Goal: Contribute content: Contribute content

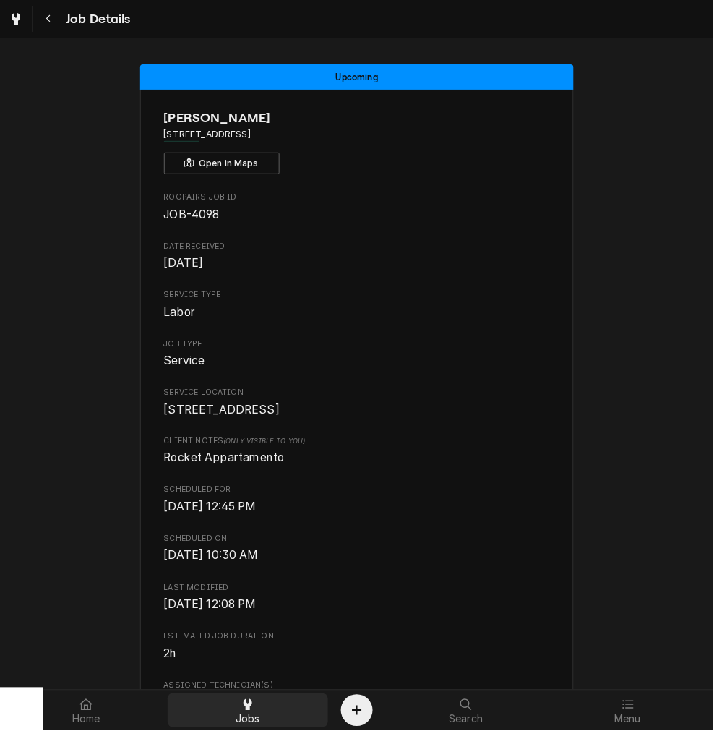
click at [262, 710] on div "Jobs" at bounding box center [248, 710] width 155 height 29
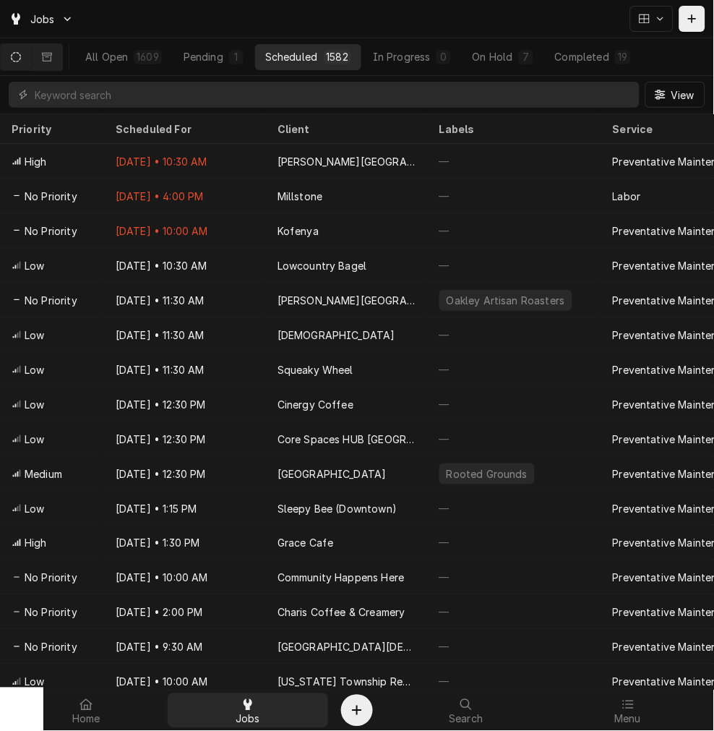
click at [255, 720] on span "Jobs" at bounding box center [248, 720] width 25 height 12
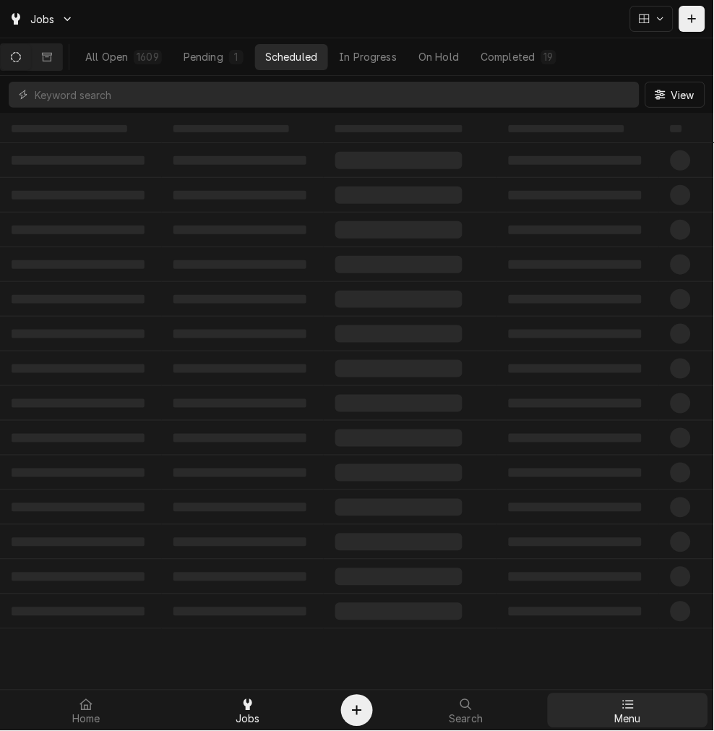
click at [631, 712] on div at bounding box center [628, 704] width 17 height 17
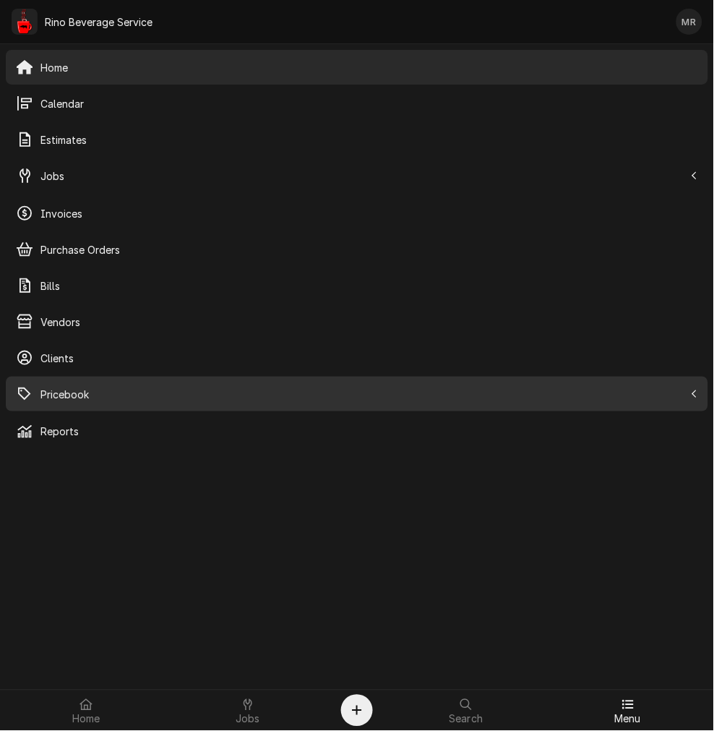
click at [112, 377] on link "Pricebook" at bounding box center [357, 394] width 703 height 35
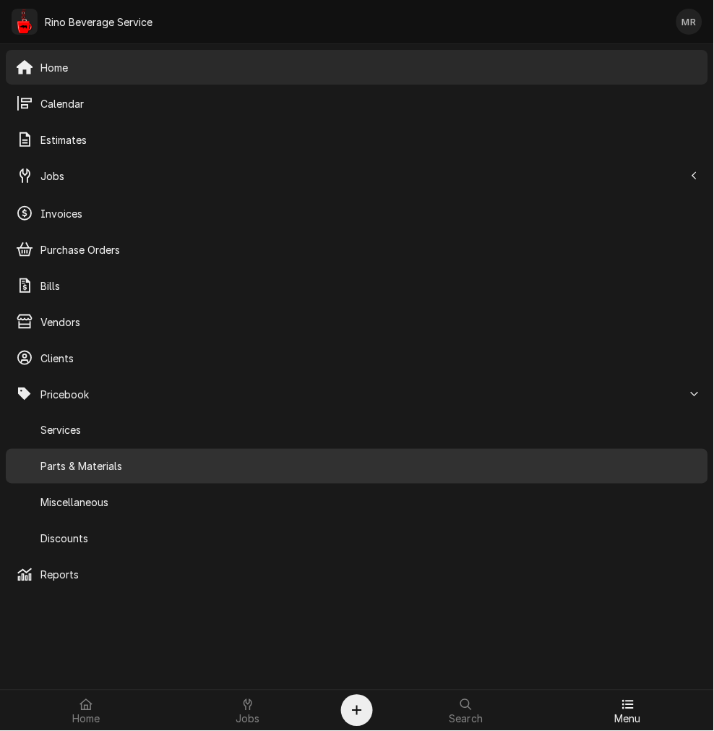
click at [101, 452] on div "Parts & Materials" at bounding box center [357, 466] width 697 height 29
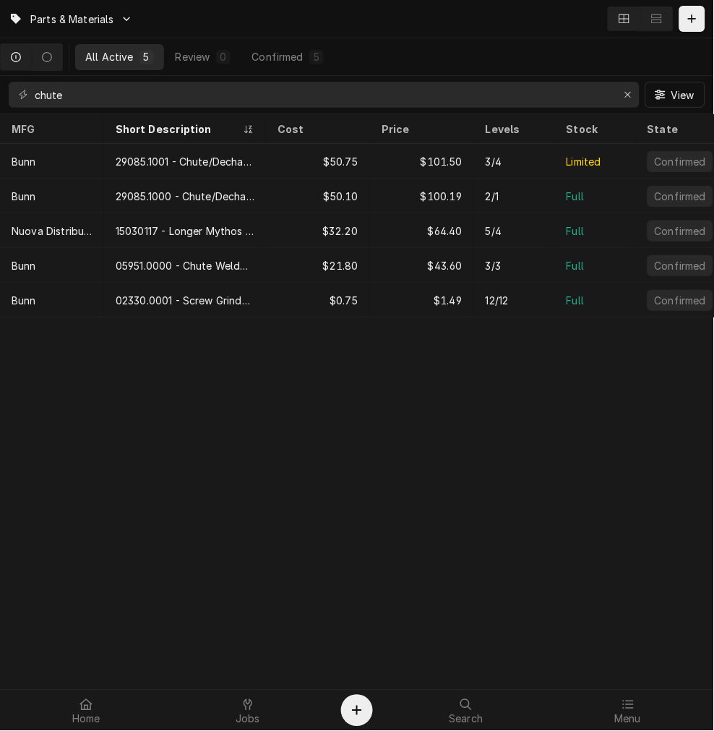
click at [228, 112] on div "chute View" at bounding box center [357, 95] width 714 height 38
click at [228, 103] on input "chute" at bounding box center [324, 95] width 578 height 26
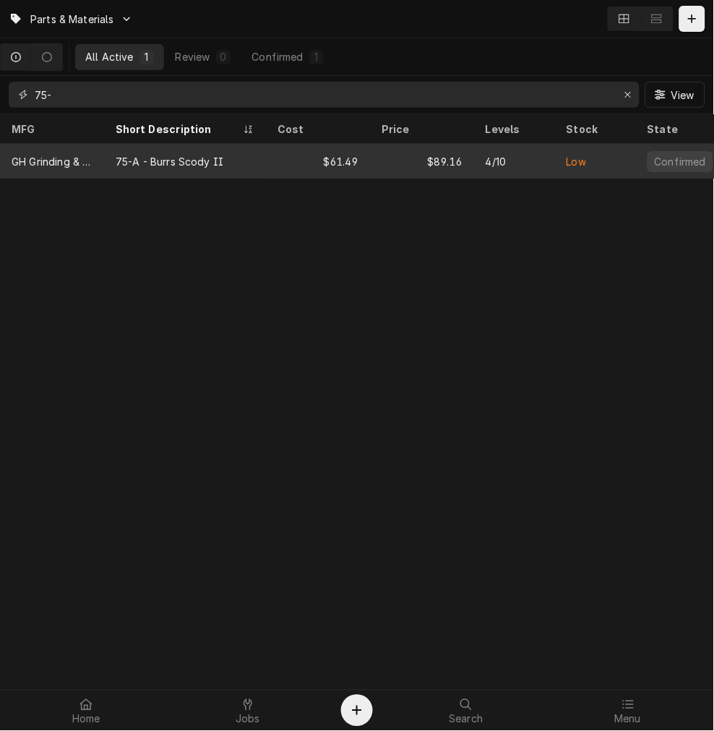
type input "75-"
click at [219, 163] on div "75-A - Burrs Scody II" at bounding box center [170, 161] width 108 height 15
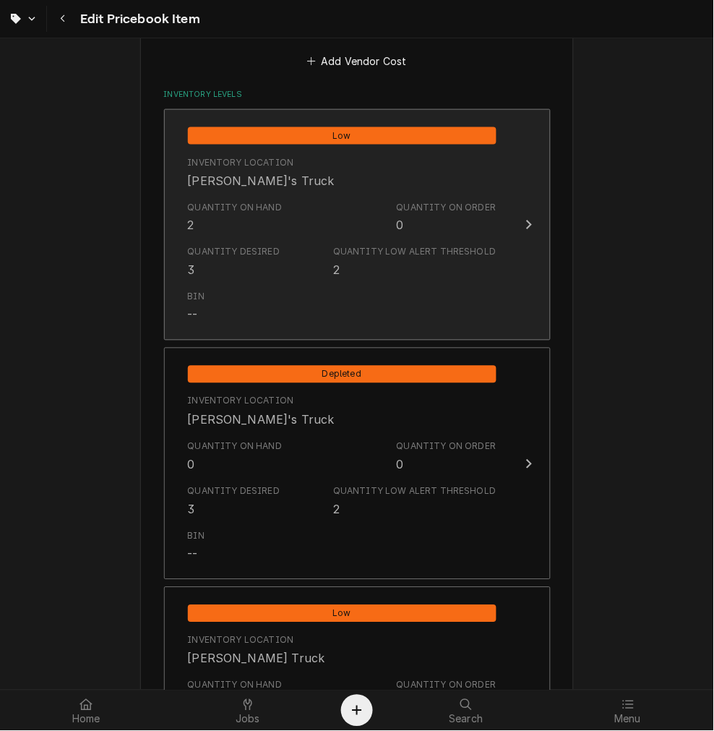
scroll to position [1071, 0]
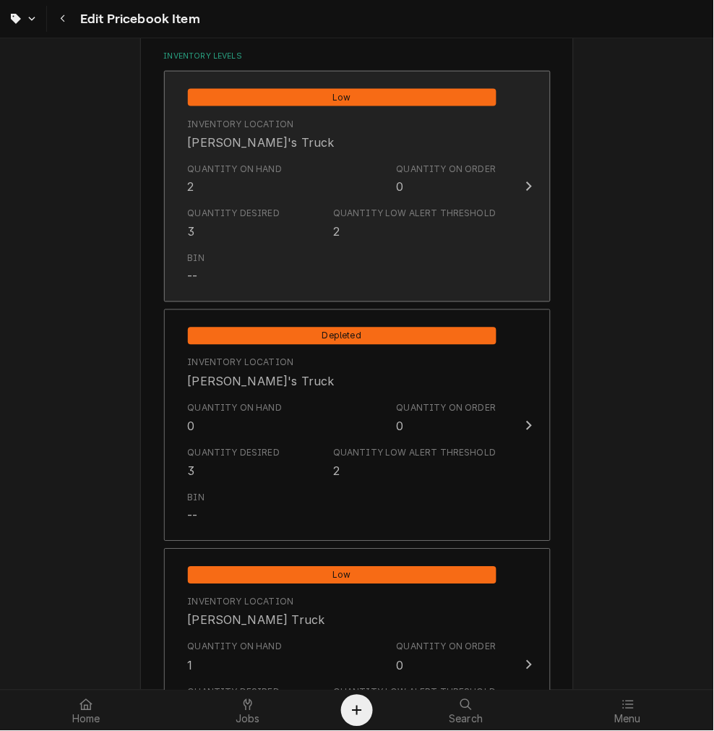
click at [296, 179] on div "Quantity on Hand 2 Quantity on Order 0" at bounding box center [342, 179] width 309 height 45
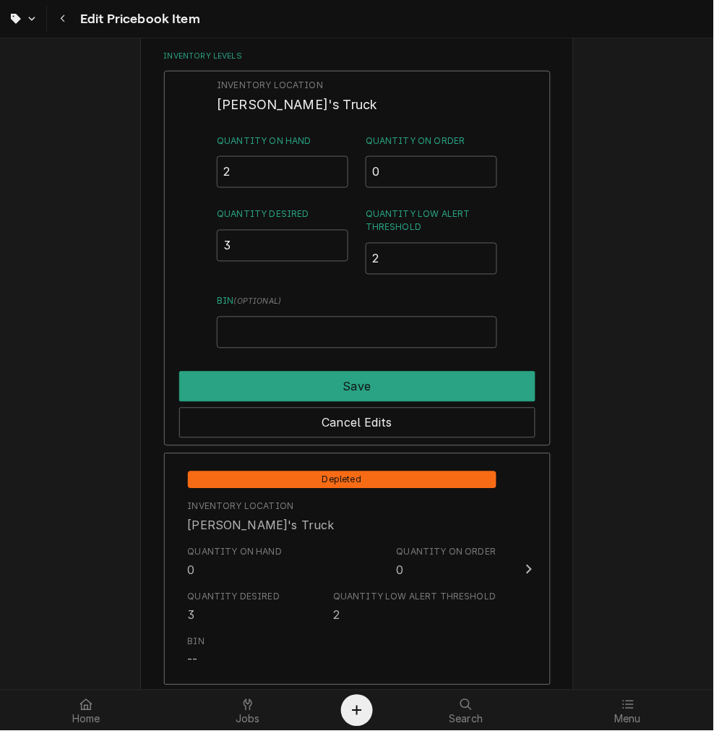
click at [282, 186] on div "Inventory Location Damon's Truck Quantity on Hand 2 Quantity on Order 0 Quantit…" at bounding box center [357, 214] width 280 height 270
click at [281, 169] on input "2" at bounding box center [283, 172] width 132 height 32
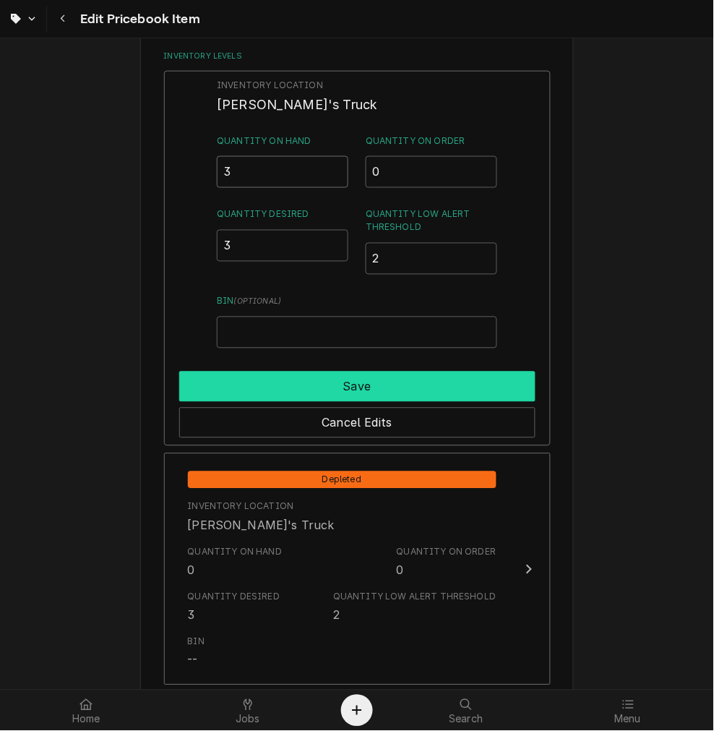
type input "3"
click at [312, 389] on button "Save" at bounding box center [357, 387] width 356 height 30
type textarea "x"
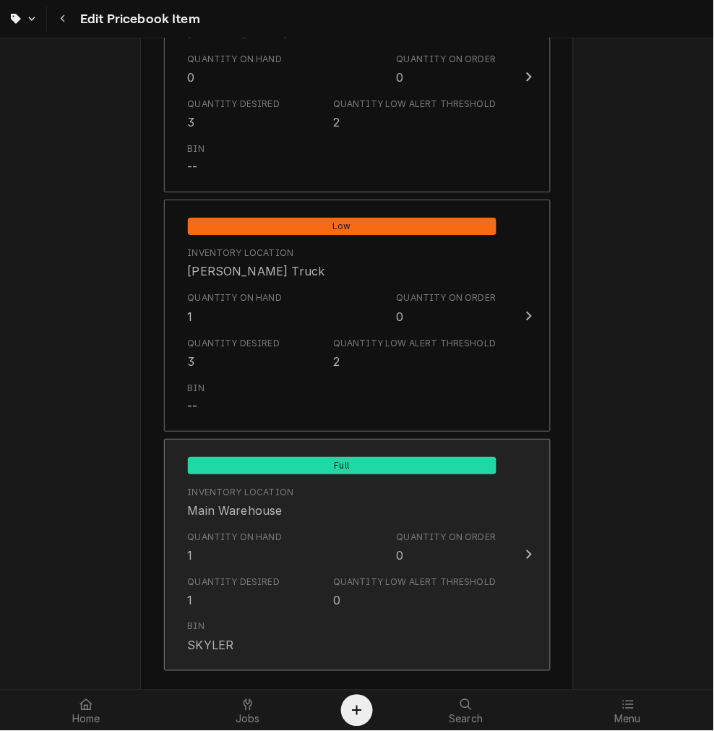
scroll to position [1472, 0]
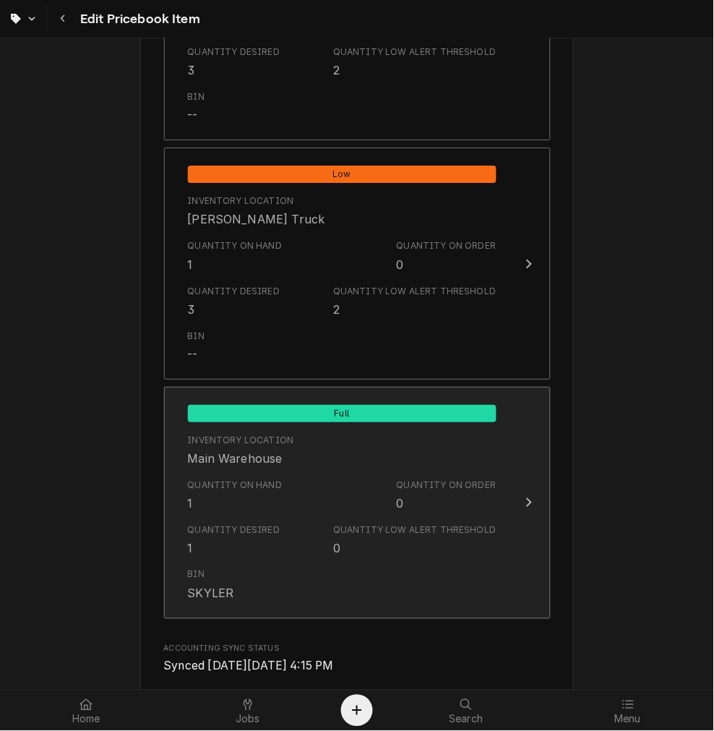
click at [302, 392] on button "Full Inventory Location Main Warehouse Quantity on Hand 1 Quantity on Order 0 Q…" at bounding box center [357, 503] width 387 height 232
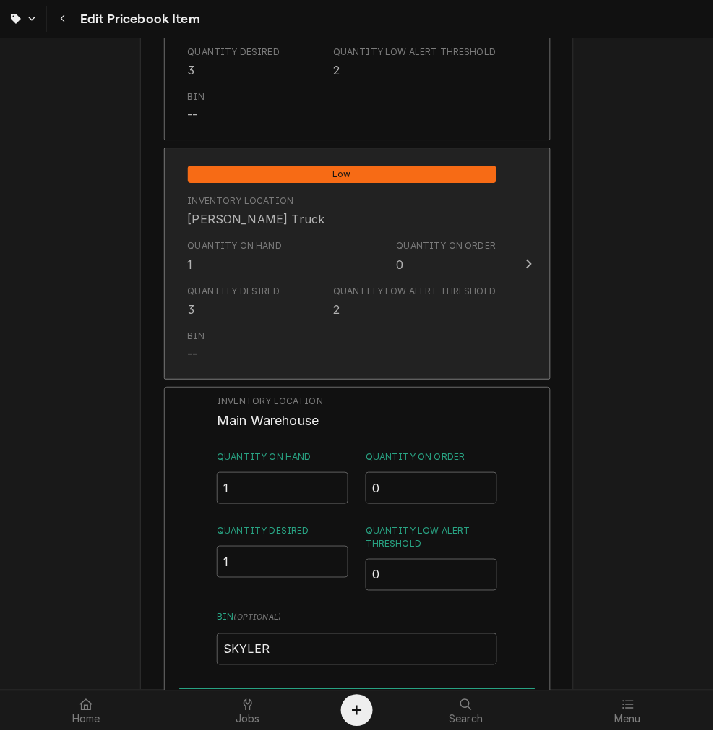
click at [300, 286] on div "Quantity Desired 3 Quantity Low Alert Threshold 2" at bounding box center [342, 301] width 309 height 45
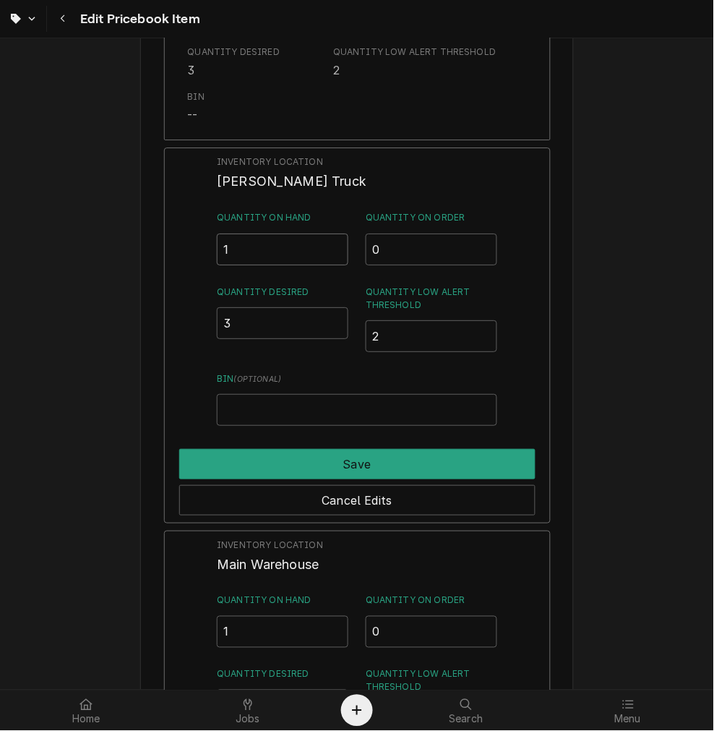
click at [262, 247] on input "1" at bounding box center [283, 250] width 132 height 32
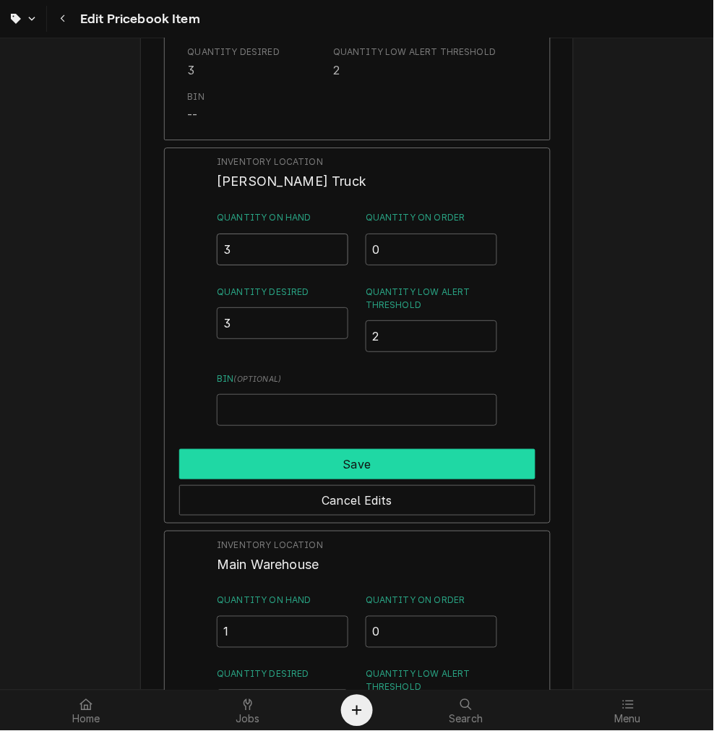
type input "3"
click at [317, 453] on button "Save" at bounding box center [357, 464] width 356 height 30
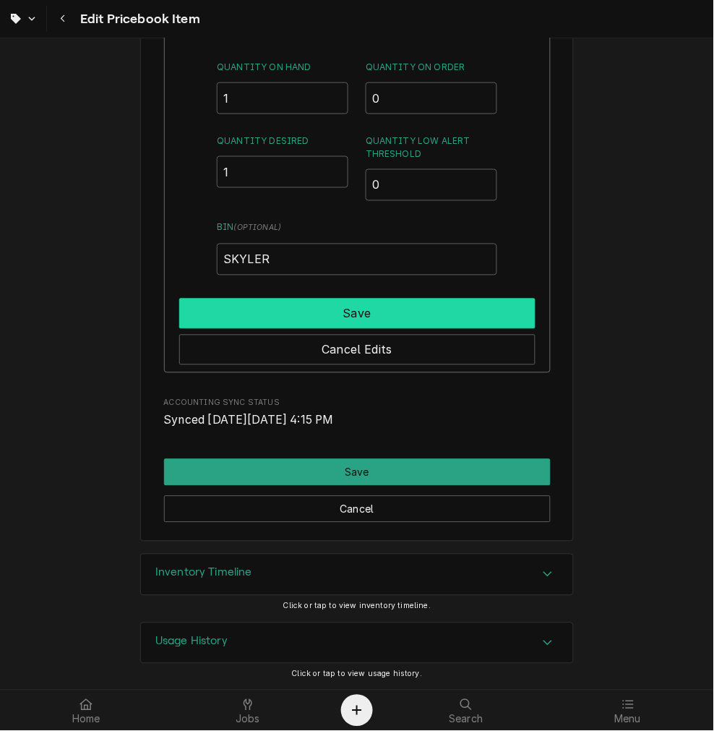
click at [376, 302] on button "Save" at bounding box center [357, 314] width 356 height 30
type textarea "x"
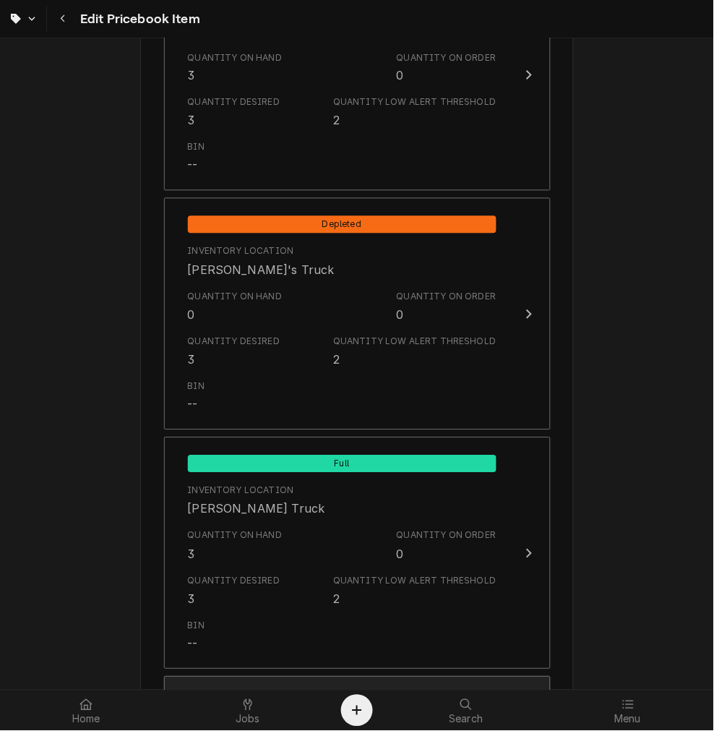
scroll to position [915, 0]
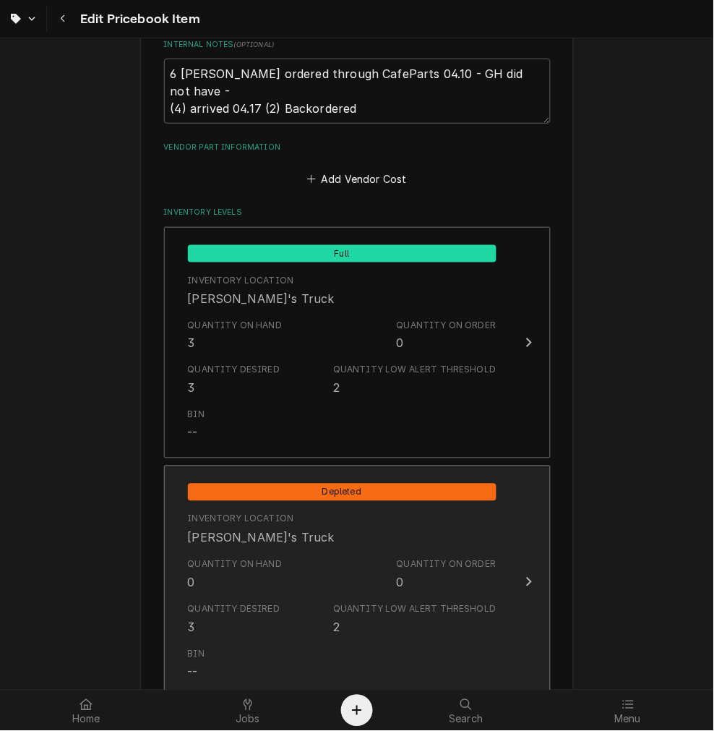
click at [201, 603] on div "Quantity Desired" at bounding box center [234, 609] width 93 height 13
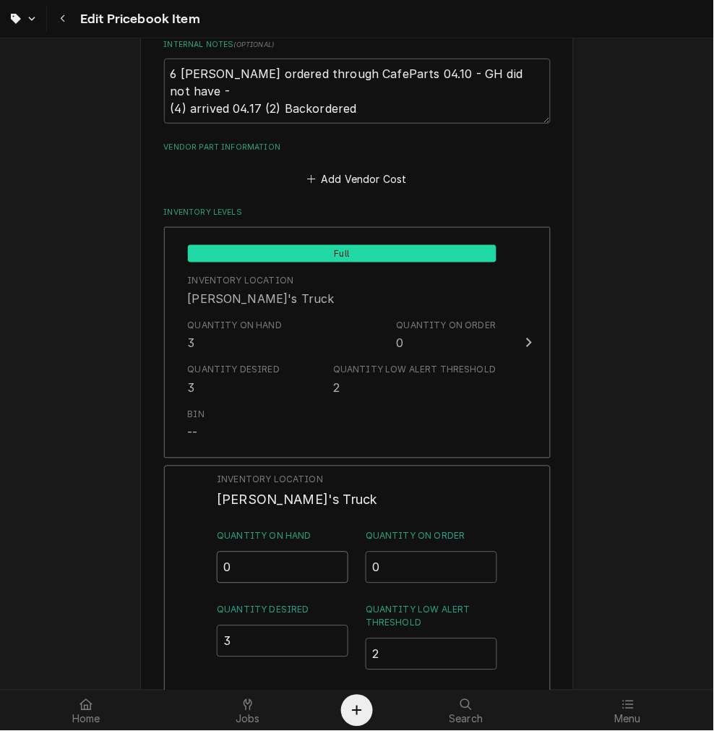
drag, startPoint x: 275, startPoint y: 565, endPoint x: 10, endPoint y: 538, distance: 266.8
click at [20, 536] on div "Use the fields below to edit this PriceBook item. Note that changes made here w…" at bounding box center [357, 320] width 714 height 2362
type input "3"
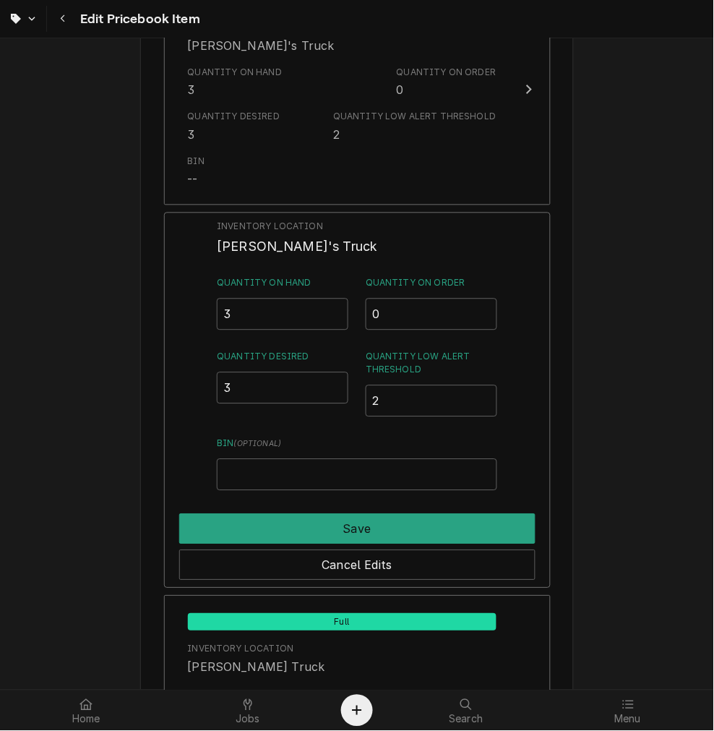
scroll to position [1182, 0]
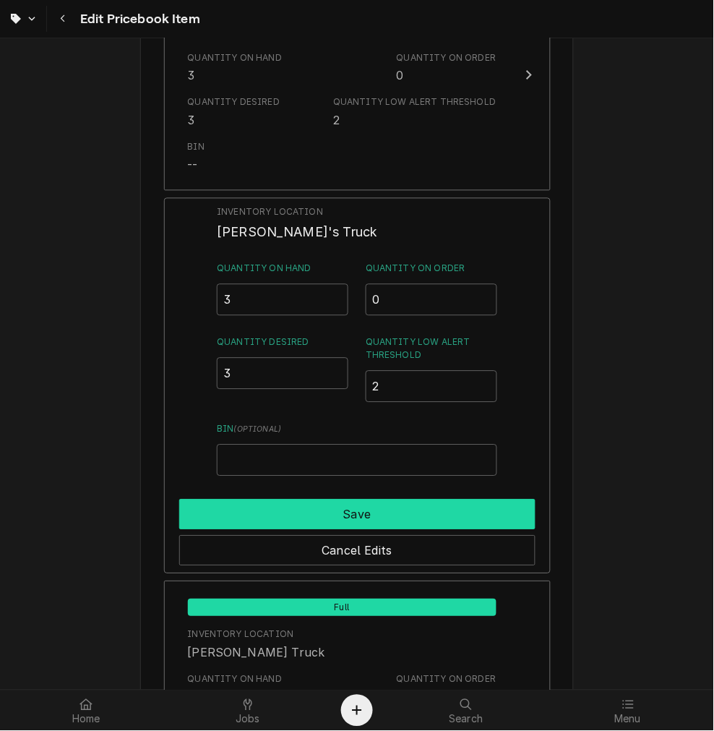
click at [270, 514] on button "Save" at bounding box center [357, 515] width 356 height 30
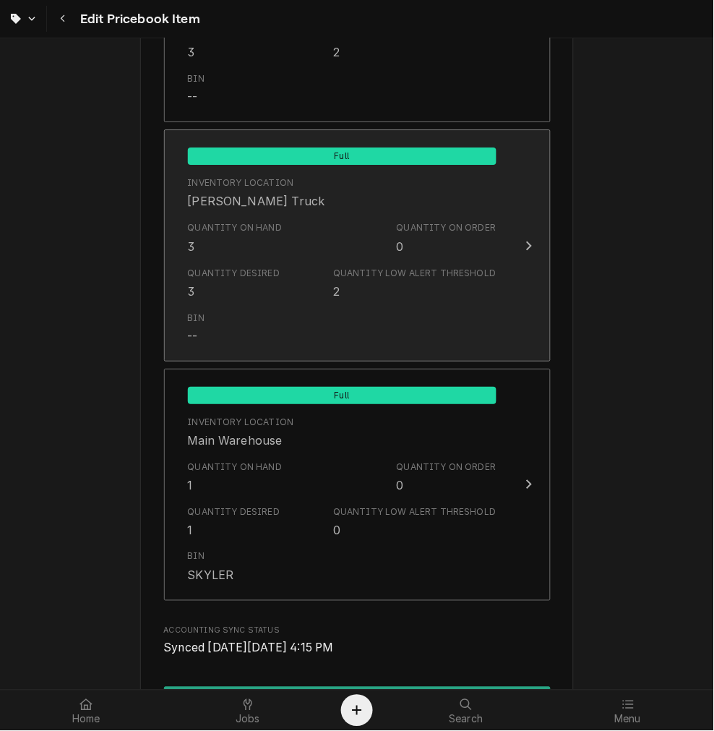
scroll to position [1584, 0]
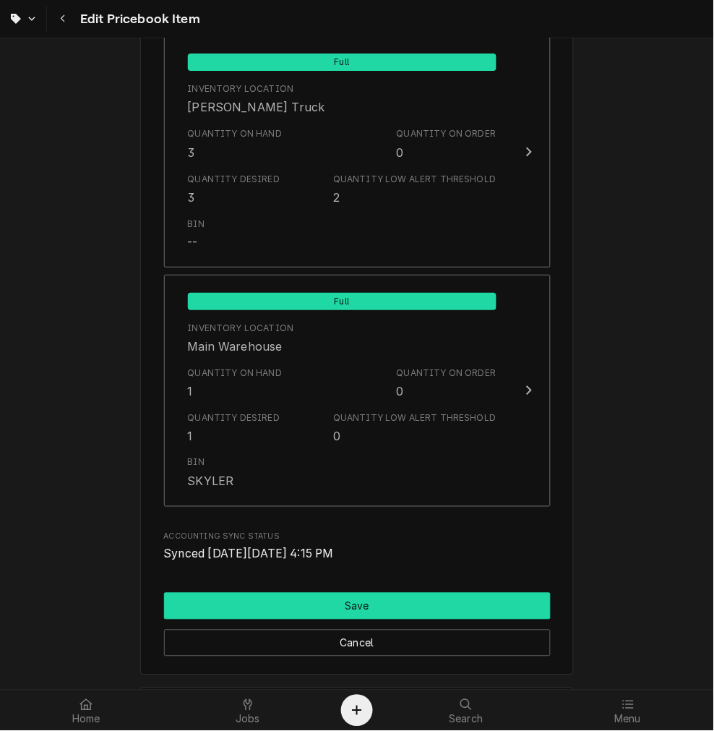
click at [242, 608] on button "Save" at bounding box center [357, 606] width 387 height 27
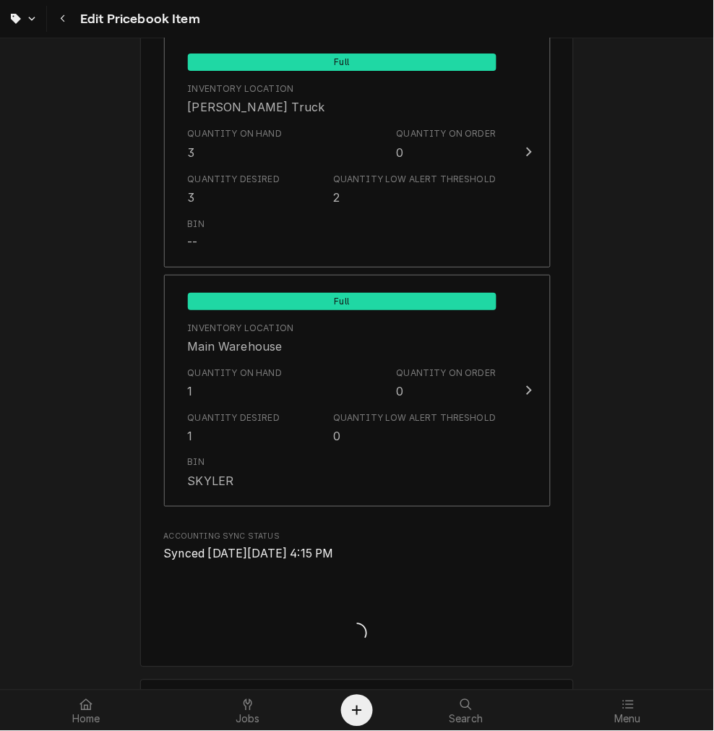
type textarea "x"
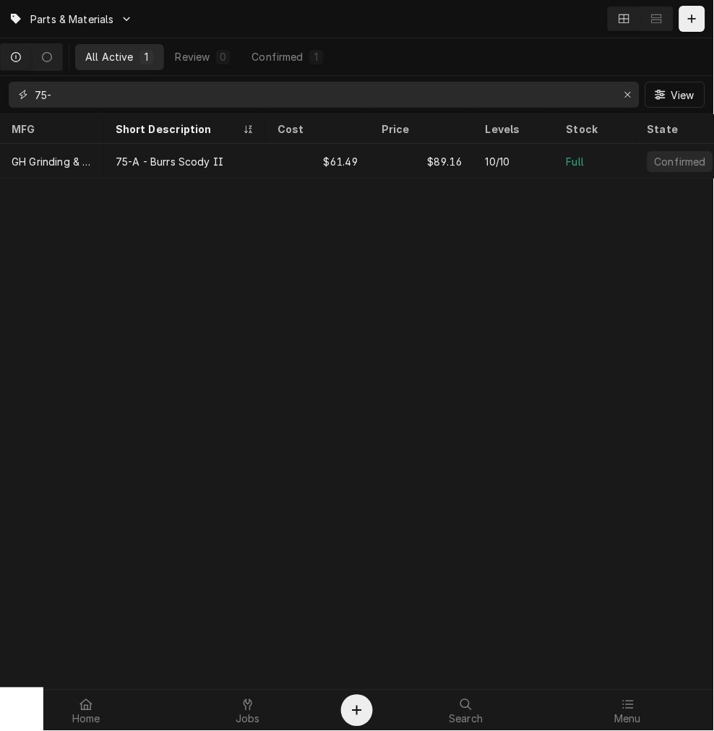
click at [77, 85] on input "75-" at bounding box center [324, 95] width 578 height 26
type input "7"
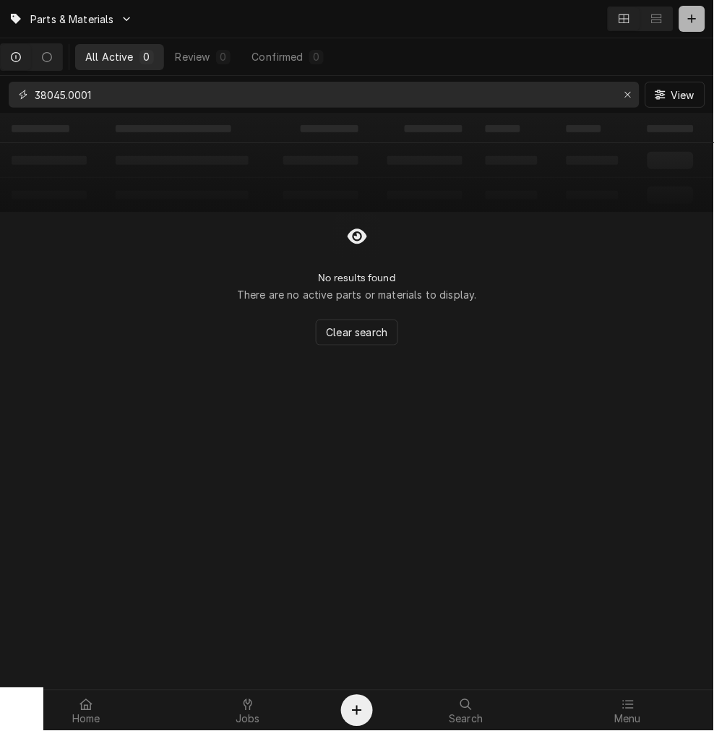
type input "38045.0001"
click at [696, 18] on icon "Dynamic Content Wrapper" at bounding box center [692, 18] width 8 height 8
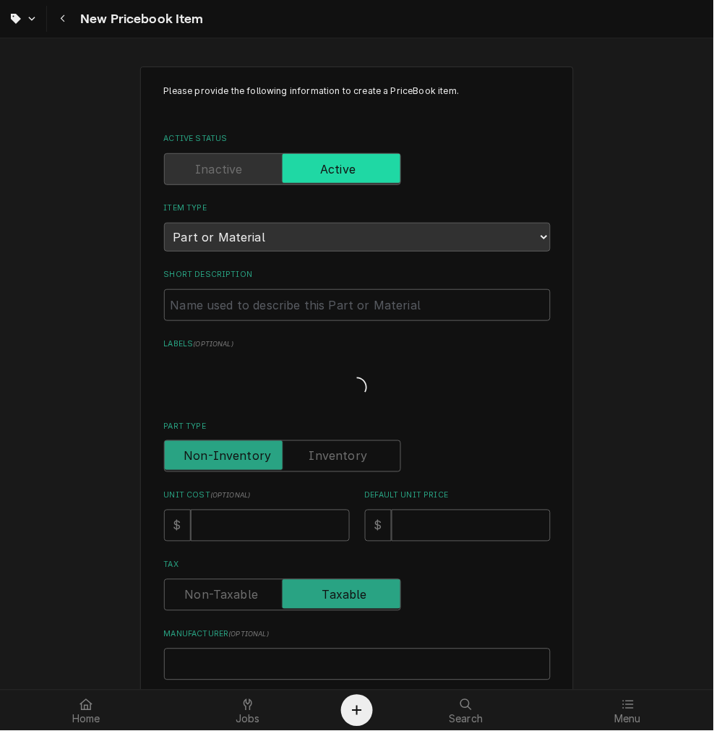
type textarea "x"
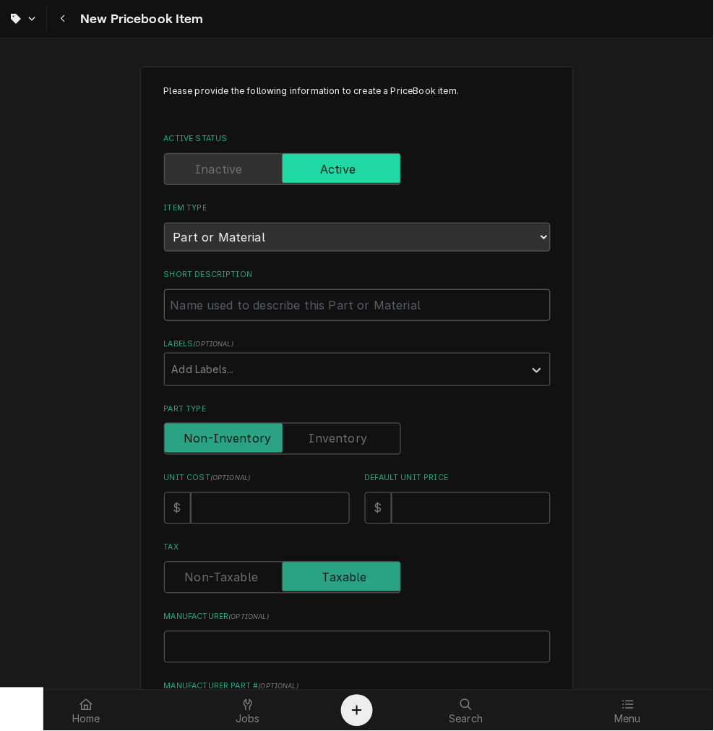
drag, startPoint x: 264, startPoint y: 300, endPoint x: 262, endPoint y: 285, distance: 15.3
click at [264, 292] on input "Short Description" at bounding box center [357, 305] width 387 height 32
paste input "38045.0001"
type input "38045.0001"
type textarea "x"
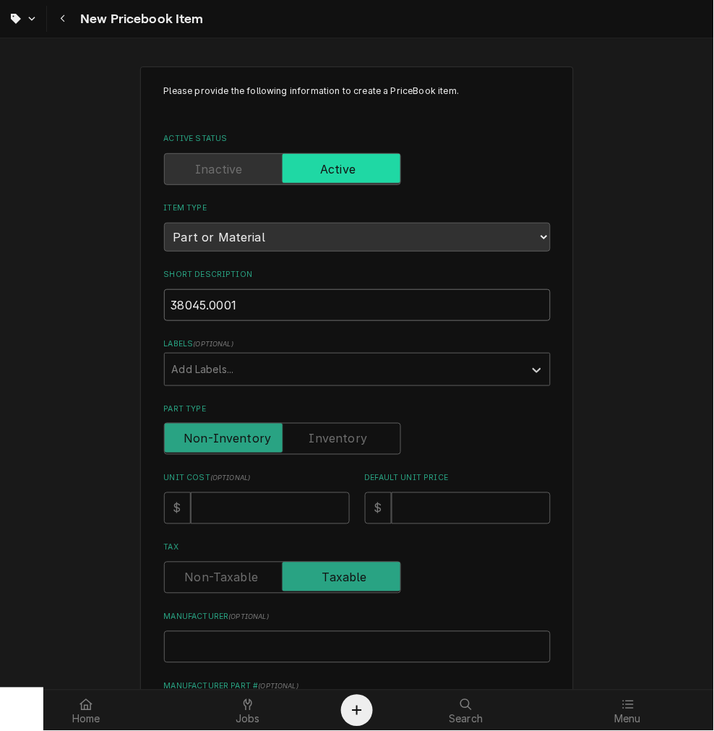
type input "38045.0001"
type textarea "x"
type input "38045.0001 C"
type textarea "x"
type input "38045.0001"
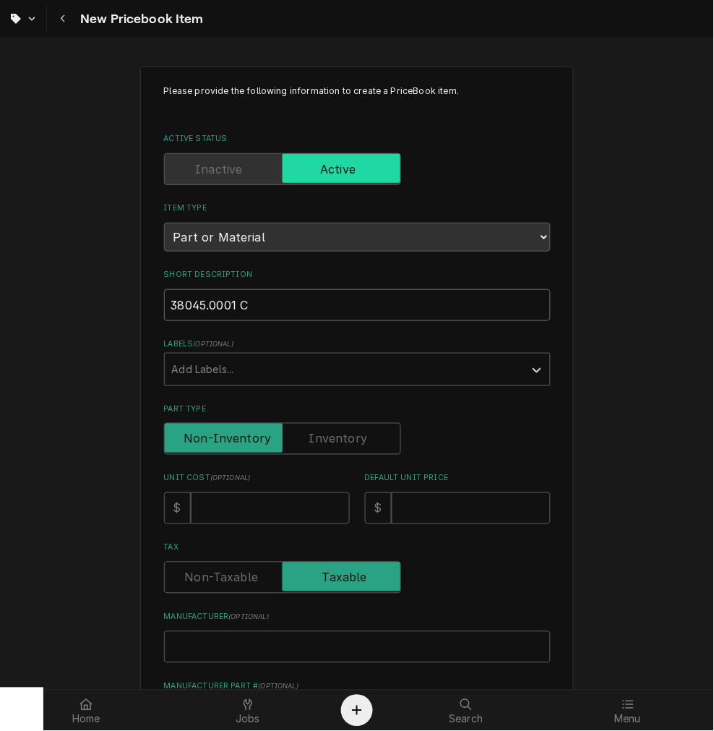
type textarea "x"
type input "38045.0001 -"
type textarea "x"
type input "38045.0001 -"
type textarea "x"
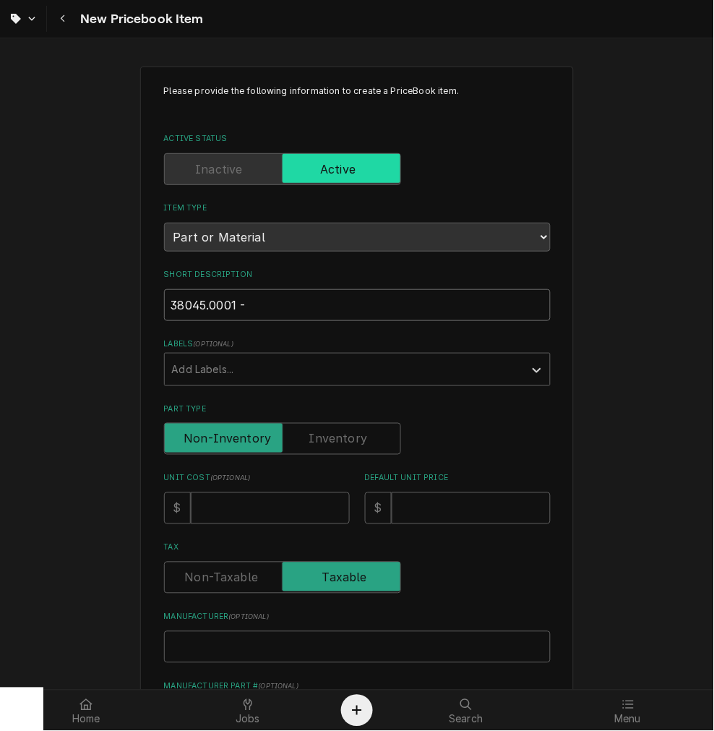
type input "38045.0001 - C"
type textarea "x"
type input "38045.0001 - Ci"
type textarea "x"
type input "38045.0001 - C"
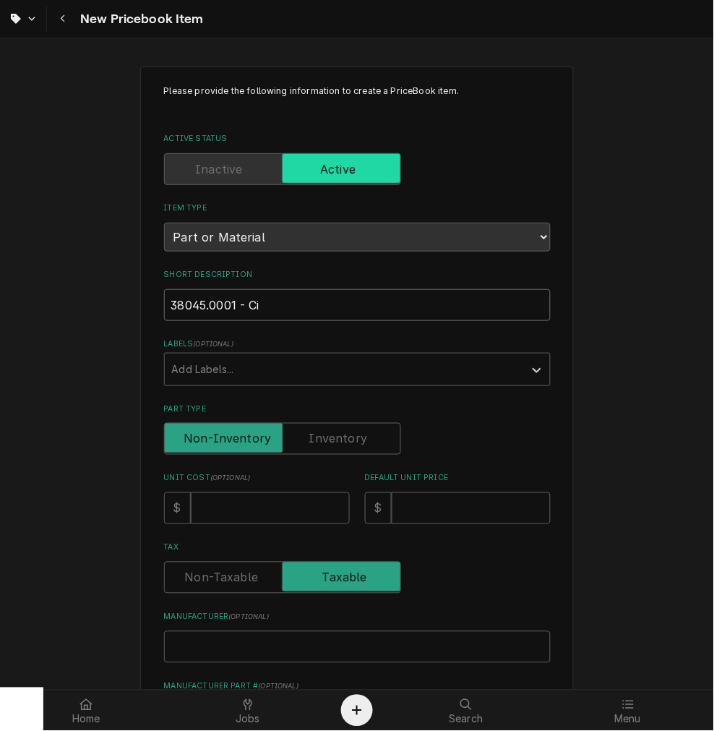
type textarea "x"
type input "38045.0001 - Co"
type textarea "x"
type input "38045.0001 - Con"
type textarea "x"
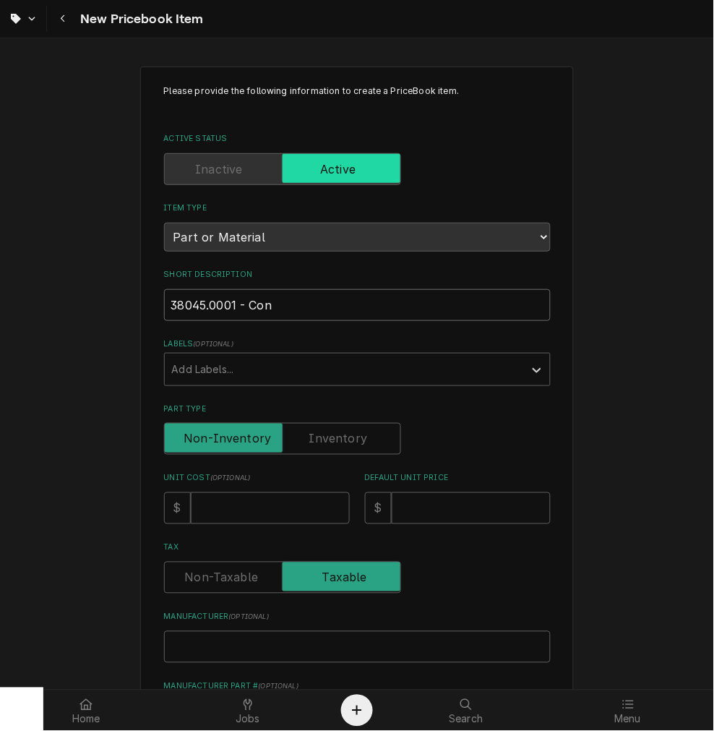
type input "38045.0001 - Cont"
type textarea "x"
type input "38045.0001 - Conta"
type textarea "x"
type input "38045.0001 - Contac"
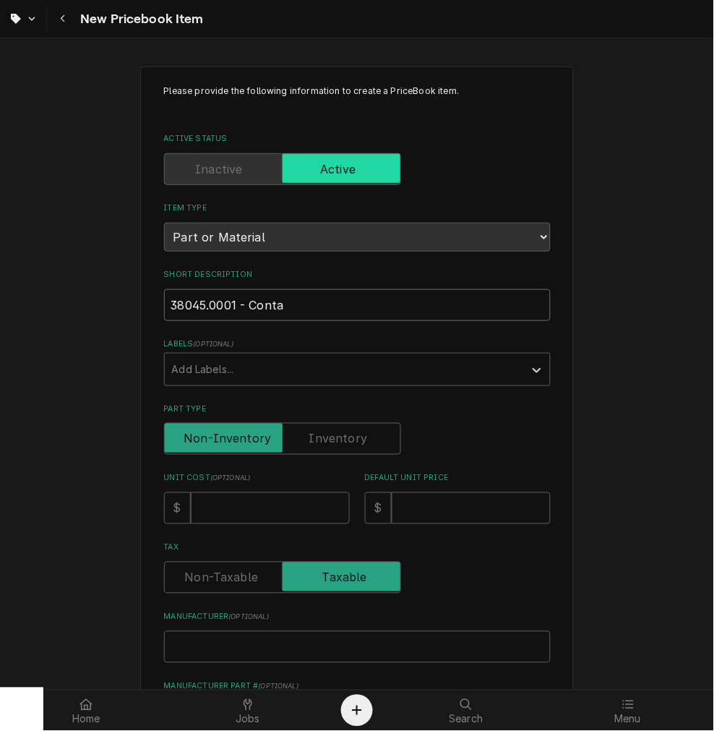
type textarea "x"
type input "38045.0001 - Contact"
type textarea "x"
type input "38045.0001 - Contacto"
type textarea "x"
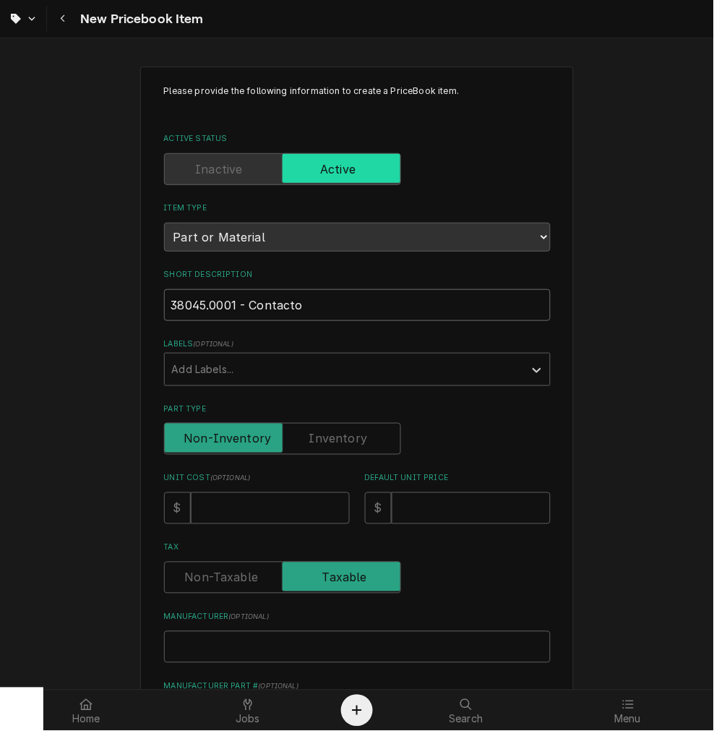
type input "38045.0001 - Contactor"
type textarea "x"
type input "38045.0001 - Contactor,"
type textarea "x"
type input "38045.0001 - Contactor,"
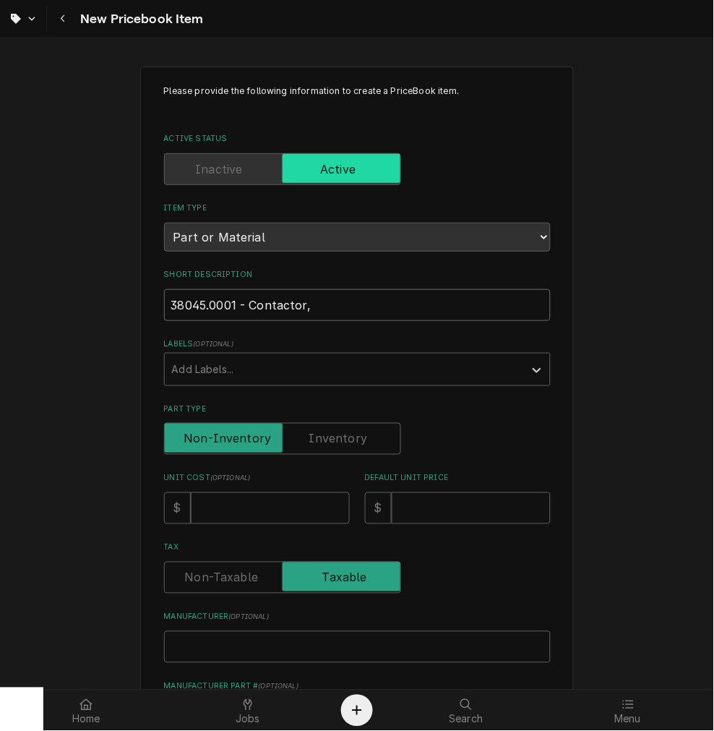
type textarea "x"
type input "38045.0001 - Contactor, 1"
type textarea "x"
type input "38045.0001 - Contactor, 12"
type textarea "x"
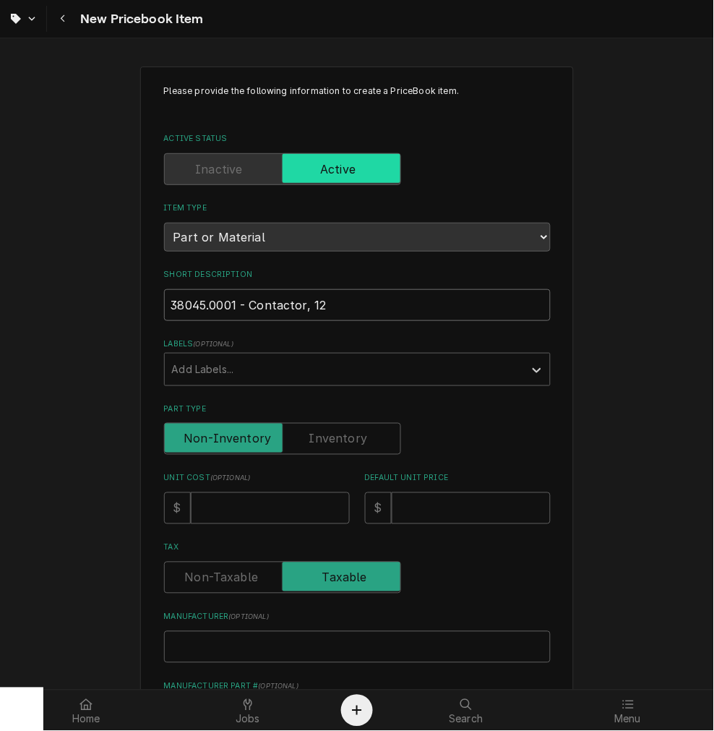
type input "38045.0001 - Contactor, 120"
type textarea "x"
type input "38045.0001 - Contactor, 120V"
type textarea "x"
type input "38045.0001 - Contactor, 120V"
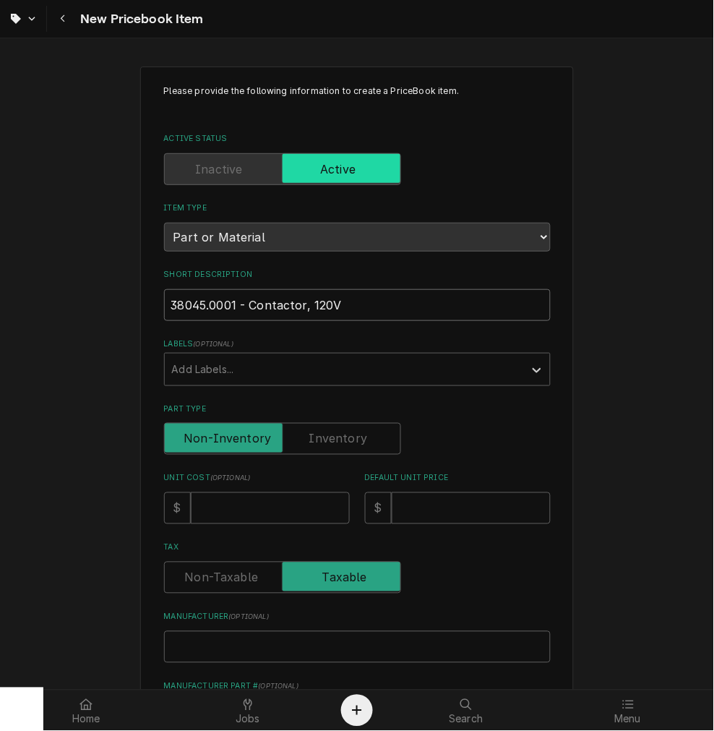
type textarea "x"
type input "38045.0001 - Contactor, 120V"
type textarea "x"
type input "38045.0001 - Contactor, 120V,"
type textarea "x"
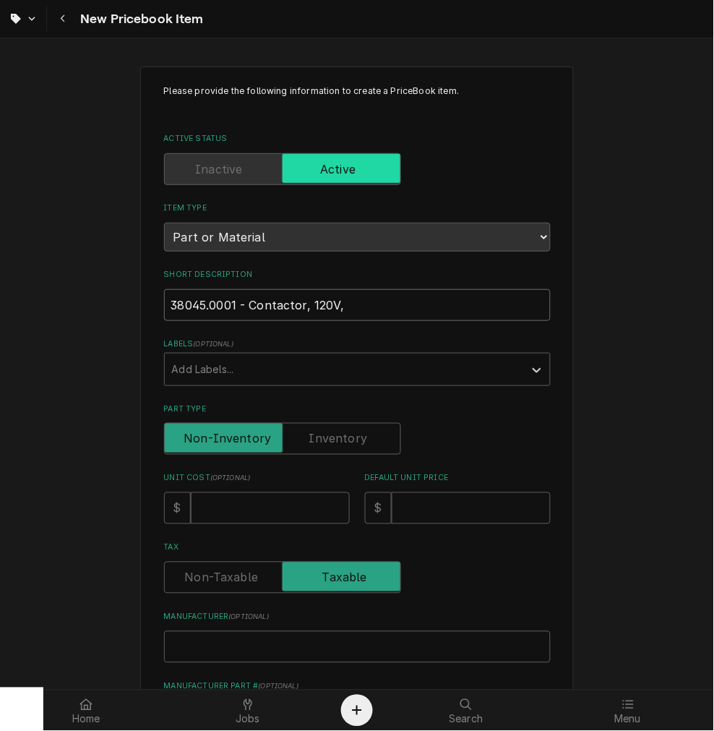
type input "38045.0001 - Contactor, 120V,"
type textarea "x"
type input "38045.0001 - Contactor, 120V, 3"
type textarea "x"
type input "38045.0001 - Contactor, 120V, 3P"
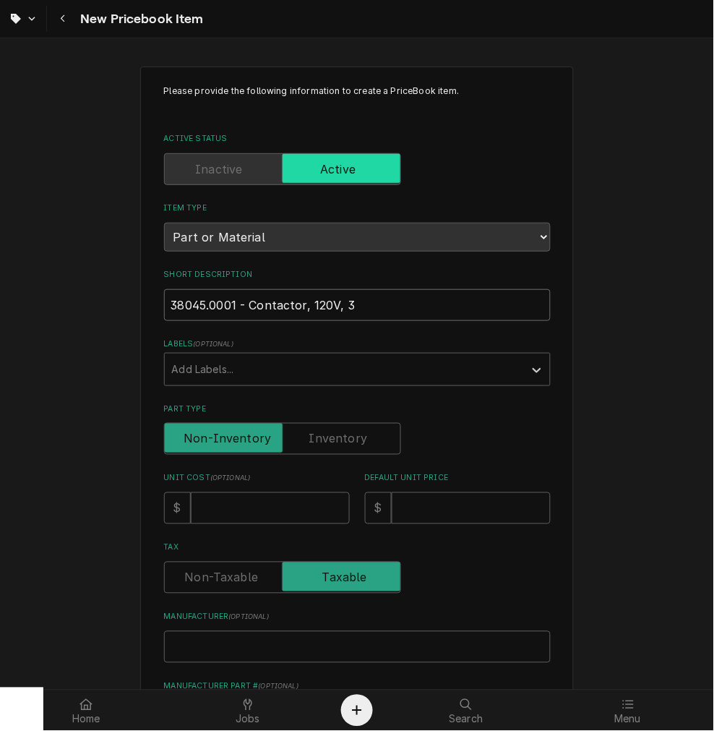
type textarea "x"
type input "38045.0001 - Contactor, 120V, 3"
type textarea "x"
type input "38045.0001 - Contactor, 120V, 3"
type textarea "x"
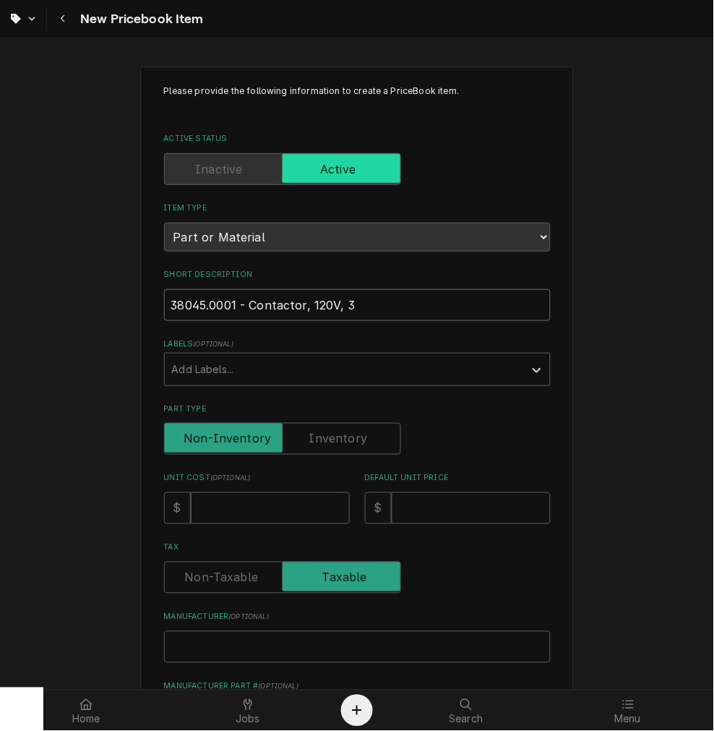
type input "38045.0001 - Contactor, 120V, 3 P"
type textarea "x"
type input "38045.0001 - Contactor, 120V, 3 Po"
type textarea "x"
type input "38045.0001 - Contactor, 120V, 3 Pol"
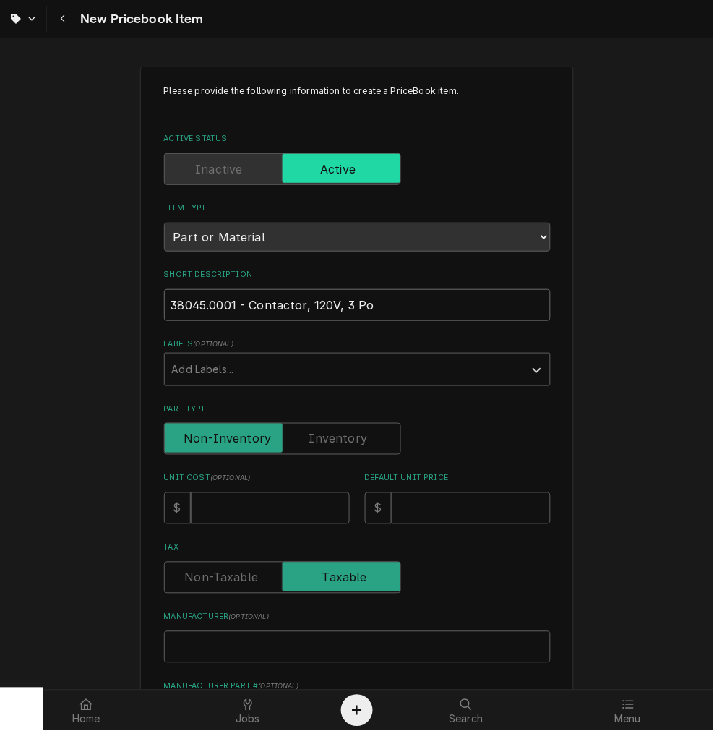
type textarea "x"
type input "38045.0001 - Contactor, 120V, 3 Pole"
type textarea "x"
type input "38045.0001 - Contactor, 120V, 3 Pole"
click at [306, 429] on input "Part Type" at bounding box center [283, 439] width 224 height 32
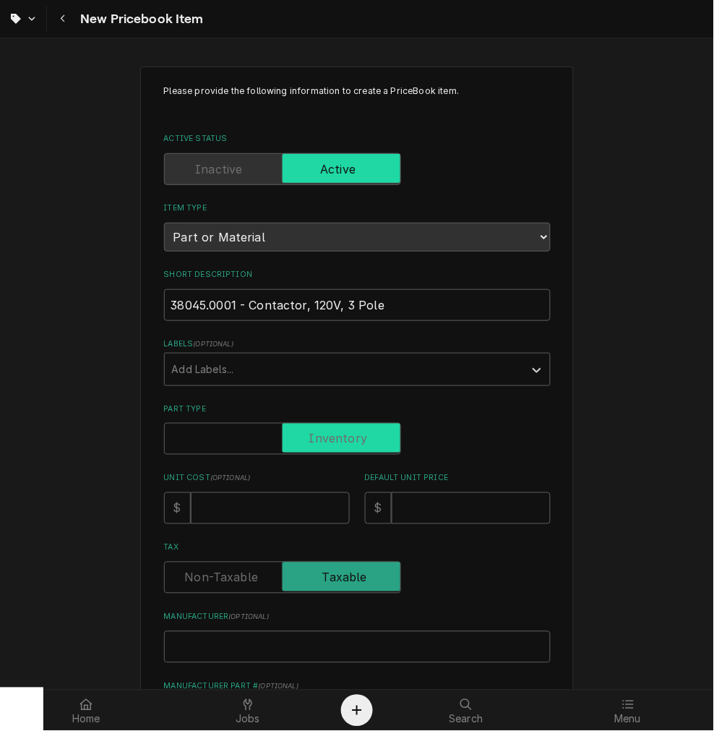
checkbox input "true"
type textarea "x"
click at [237, 522] on input "Unit Cost ( optional )" at bounding box center [270, 508] width 159 height 32
click at [418, 507] on input "Default Unit Price" at bounding box center [471, 508] width 159 height 32
type input "2"
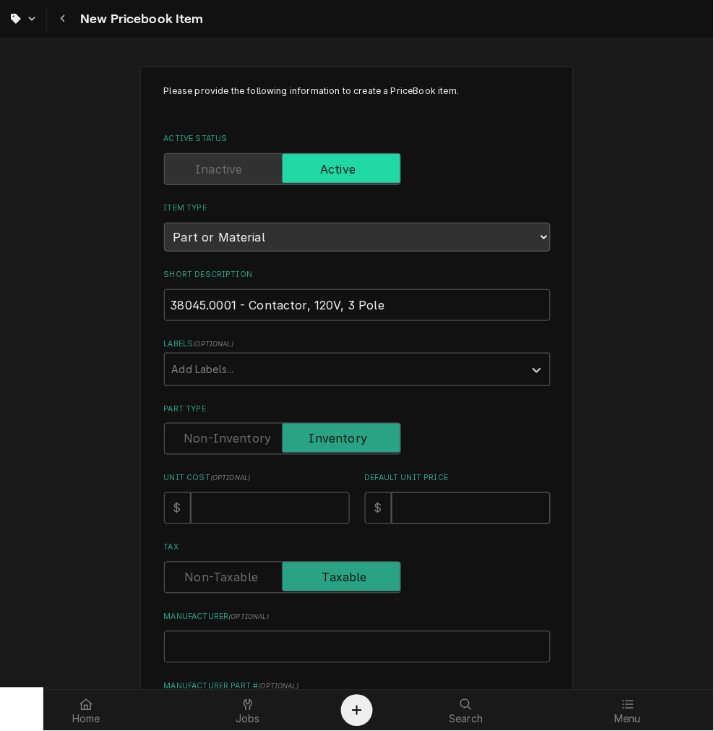
type textarea "x"
type input "21"
type textarea "x"
type input "215"
type textarea "x"
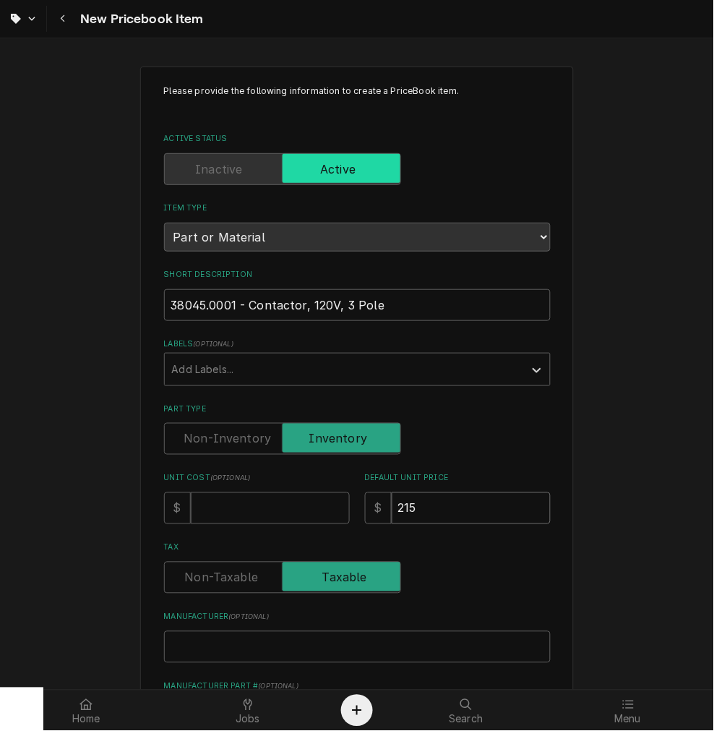
type input "215.0"
type textarea "x"
type input "215.00"
type textarea "x"
type input "215.00"
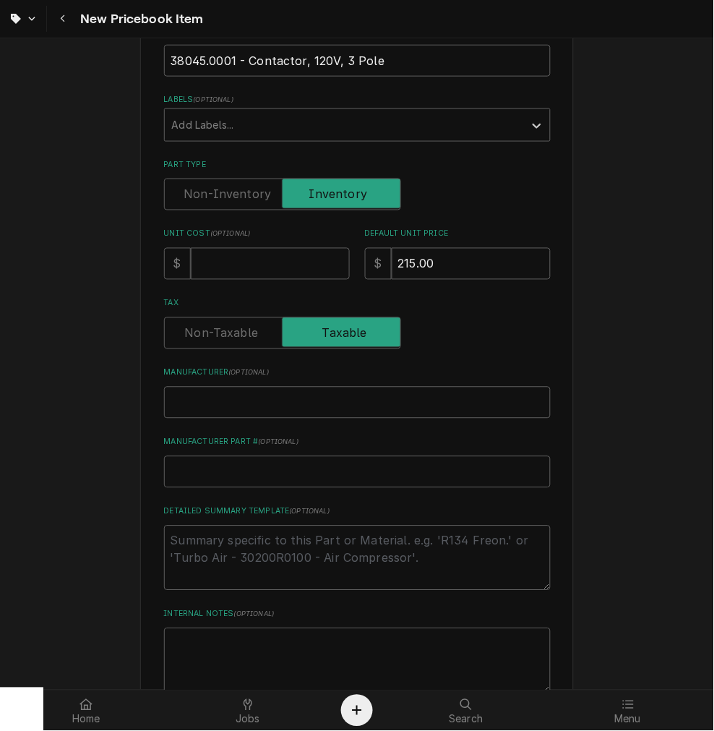
scroll to position [401, 0]
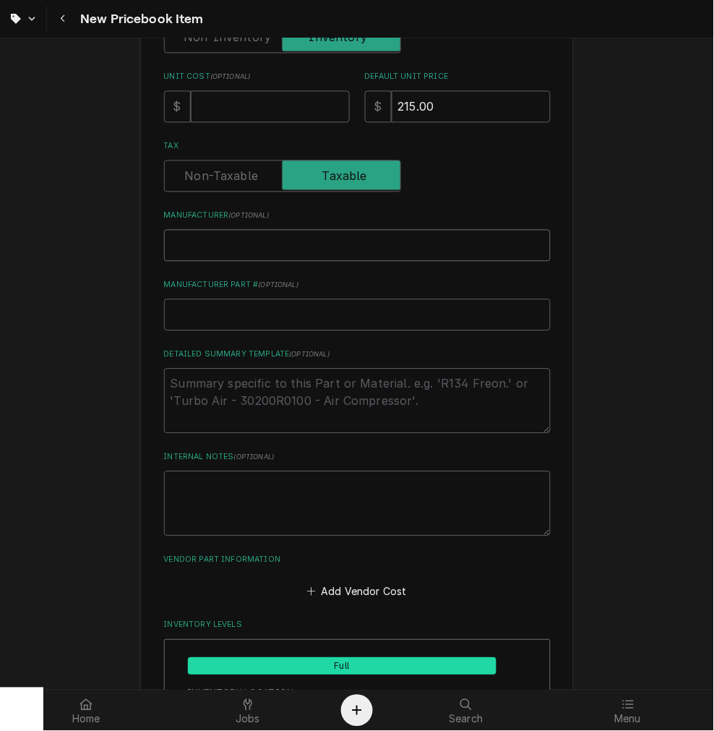
click at [235, 234] on input "Manufacturer ( optional )" at bounding box center [357, 246] width 387 height 32
type input "B"
type textarea "x"
type input "Bu"
type textarea "x"
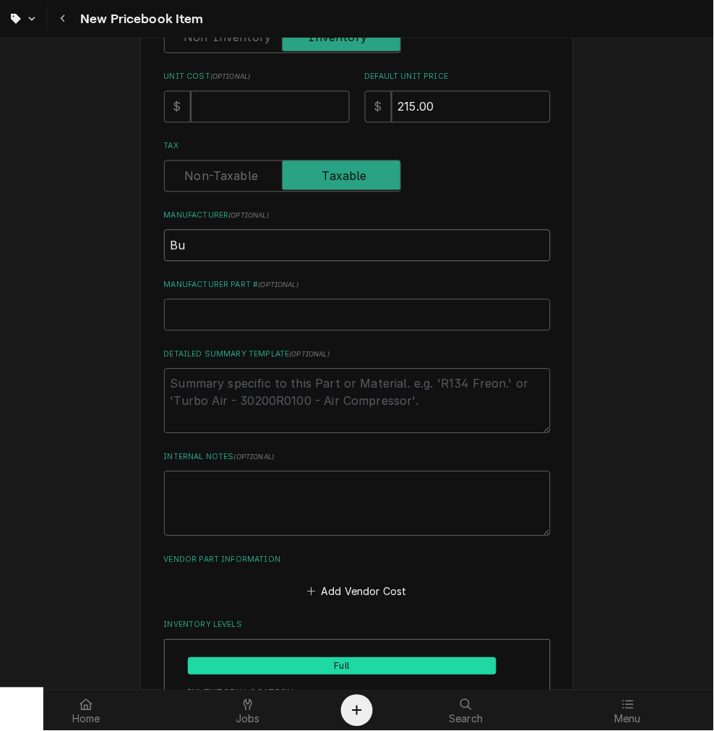
type input "Bun"
type textarea "x"
type input "Bunn"
type textarea "x"
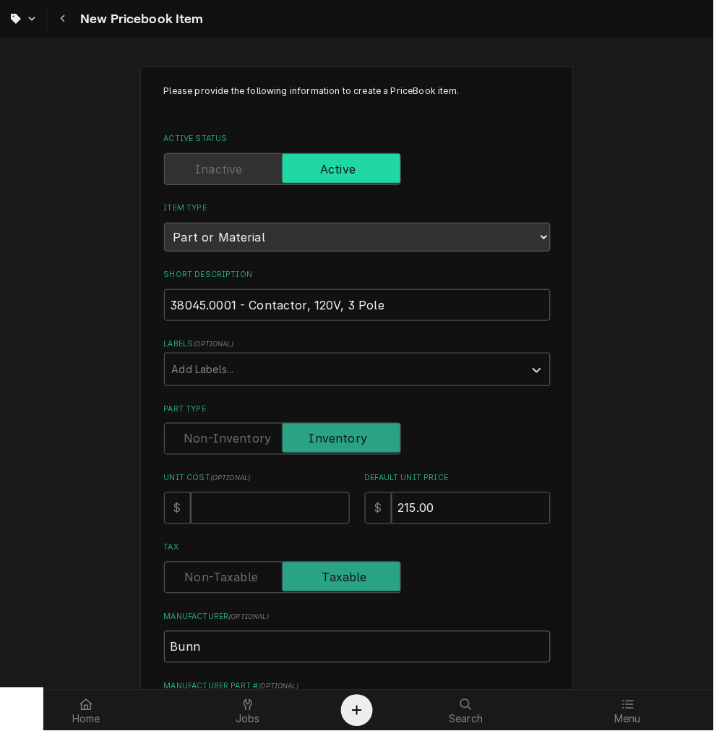
type input "Bunn"
drag, startPoint x: 391, startPoint y: 287, endPoint x: -200, endPoint y: 315, distance: 592.1
click at [0, 315] on html "New Pricebook Item Please provide the following information to create a PriceBo…" at bounding box center [357, 365] width 714 height 731
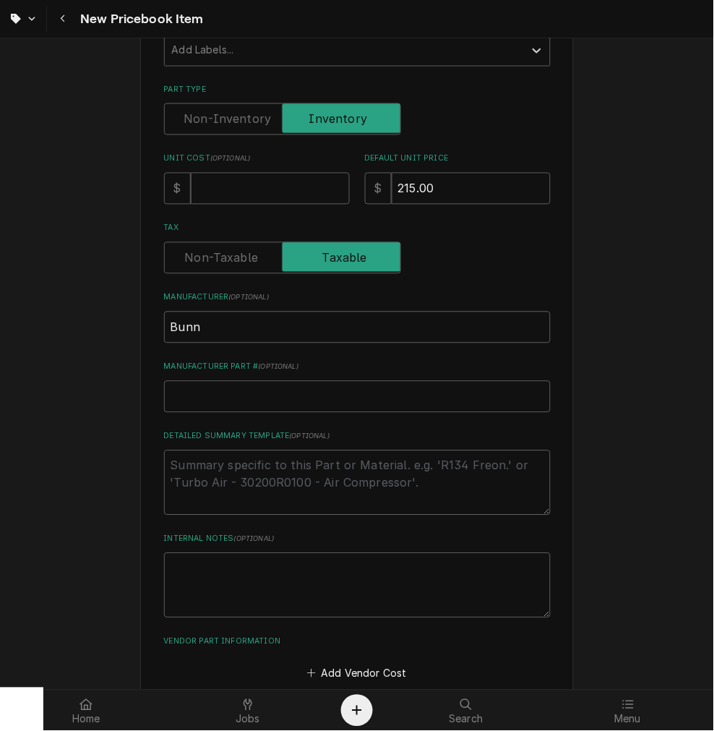
scroll to position [401, 0]
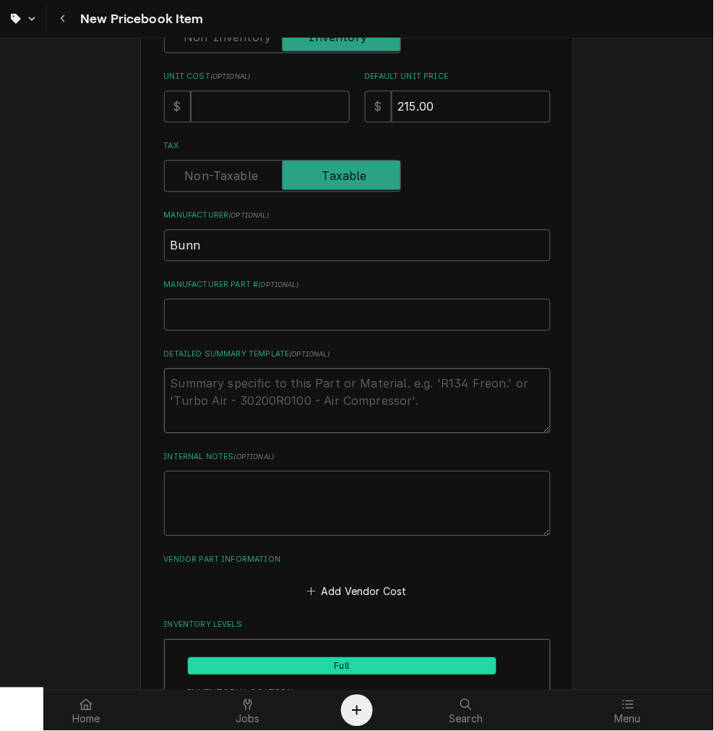
click at [219, 401] on textarea "Detailed Summary Template ( optional )" at bounding box center [357, 401] width 387 height 65
type textarea "P"
type textarea "x"
type textarea "P/"
type textarea "x"
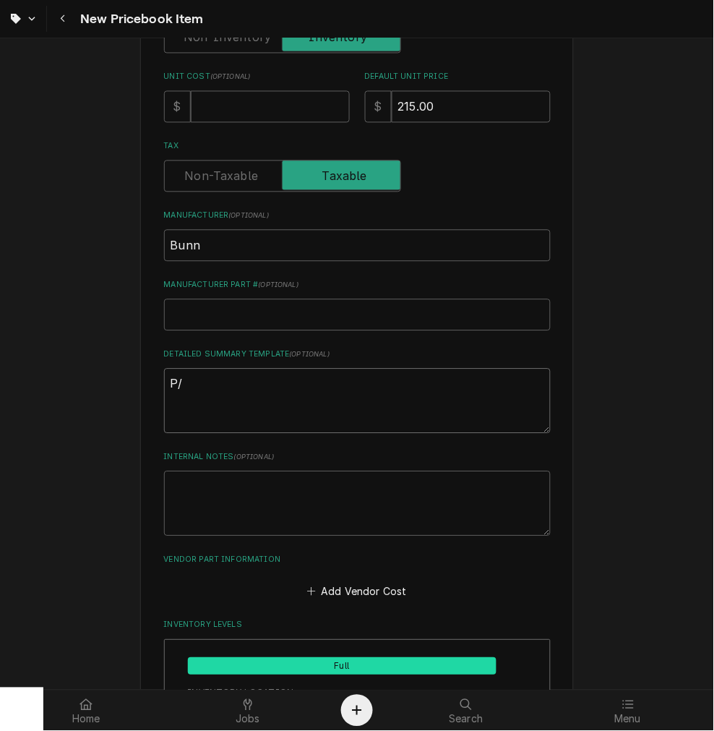
type textarea "P/N"
type textarea "x"
type textarea "P/N"
type textarea "x"
paste textarea "38045.0001 - Contactor, 120V, 3 Pole"
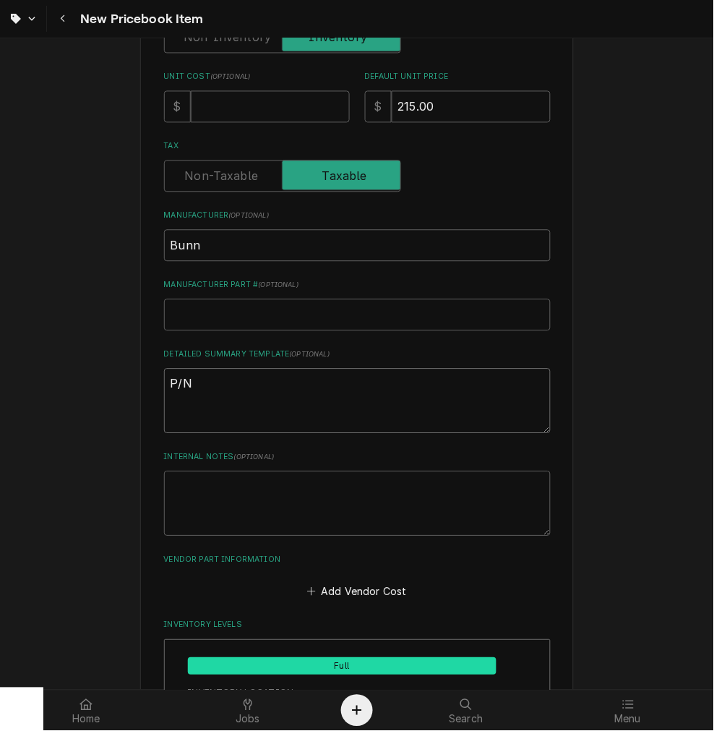
type textarea "P/N 38045.0001 - Contactor, 120V, 3 Pole"
type textarea "x"
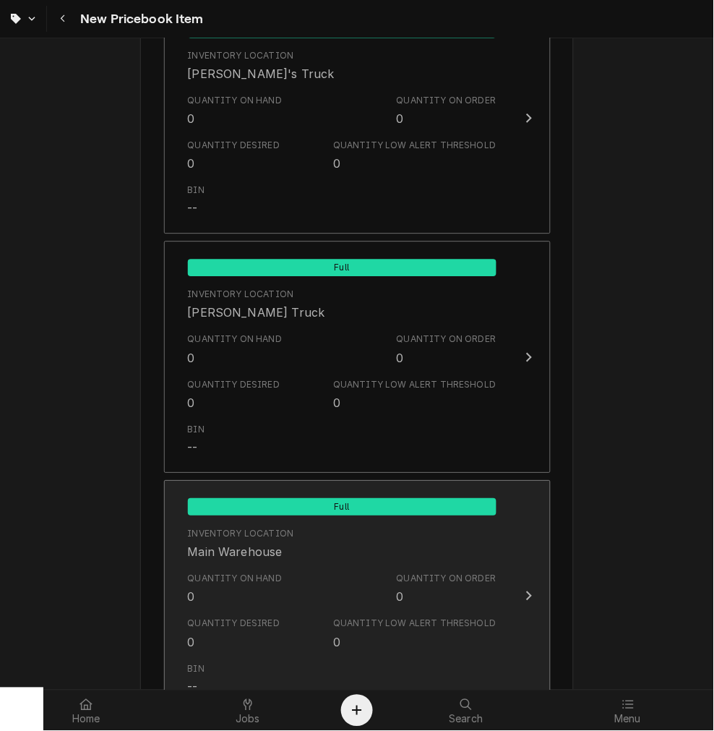
scroll to position [1396, 0]
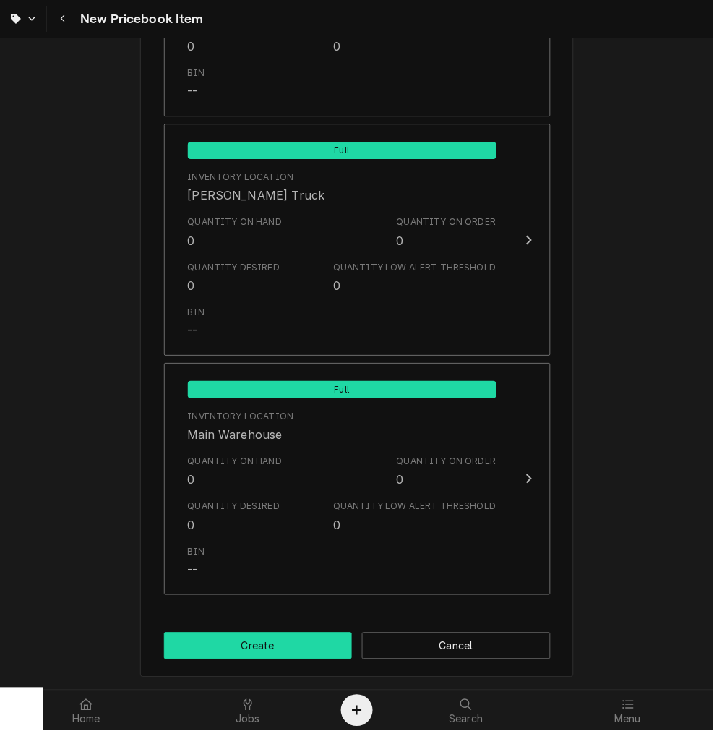
type textarea "P/N 38045.0001 - Contactor, 120V, 3 Pole"
click at [281, 647] on button "Create" at bounding box center [258, 646] width 189 height 27
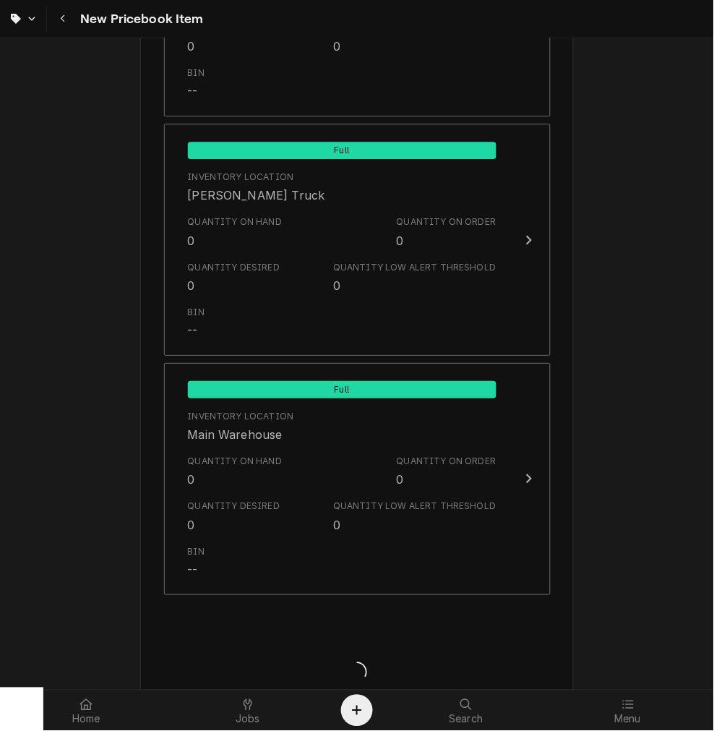
type textarea "x"
